Goal: Navigation & Orientation: Find specific page/section

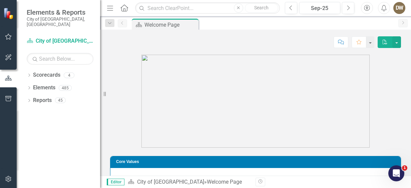
click at [122, 7] on icon "Home" at bounding box center [124, 7] width 9 height 7
click at [110, 8] on icon "button" at bounding box center [110, 8] width 6 height 5
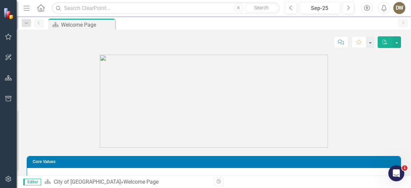
click at [41, 9] on icon at bounding box center [41, 7] width 8 height 7
click at [27, 23] on icon "Dropdown" at bounding box center [26, 23] width 6 height 5
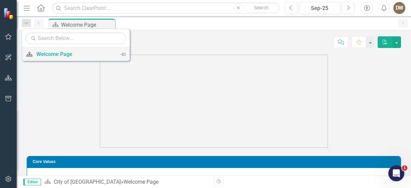
click at [59, 53] on div "Welcome Page" at bounding box center [74, 54] width 77 height 8
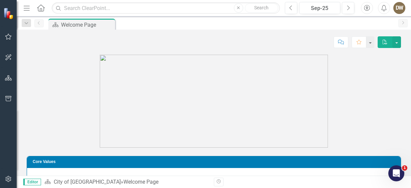
click at [11, 15] on img at bounding box center [9, 13] width 12 height 12
click at [8, 38] on icon "button" at bounding box center [8, 36] width 7 height 5
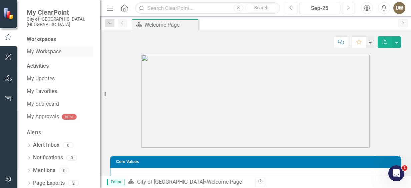
click at [40, 48] on link "My Workspace" at bounding box center [60, 52] width 67 height 8
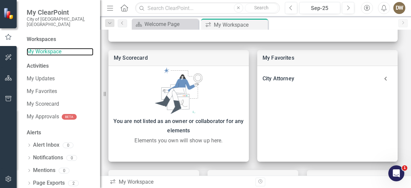
scroll to position [159, 0]
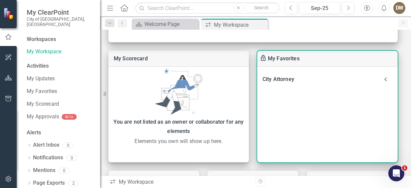
click at [387, 78] on icon at bounding box center [385, 79] width 13 height 13
click at [321, 98] on link "Department Measures" at bounding box center [306, 97] width 55 height 6
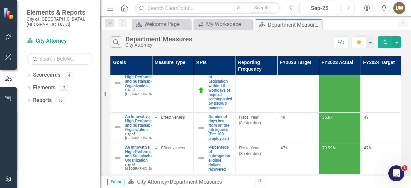
scroll to position [33, 0]
click at [401, 6] on div "DW" at bounding box center [400, 8] width 12 height 12
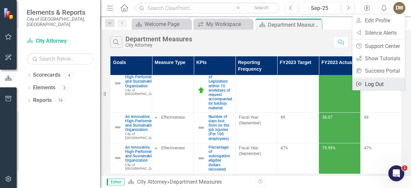
click at [375, 83] on link "Logout Log Out" at bounding box center [379, 84] width 53 height 12
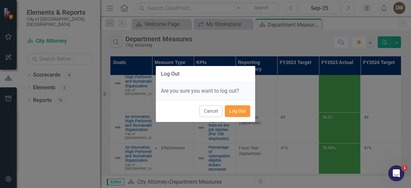
click at [237, 109] on button "Log Out" at bounding box center [237, 112] width 25 height 12
